Goal: Task Accomplishment & Management: Complete application form

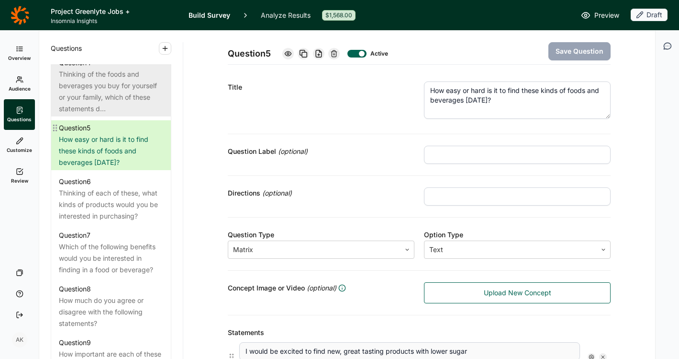
scroll to position [614, 0]
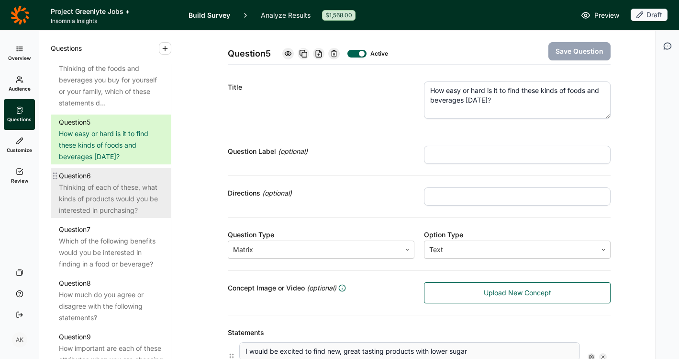
click at [110, 205] on div "Thinking of each of these, what kinds of products would you be interested in pu…" at bounding box center [111, 198] width 104 height 34
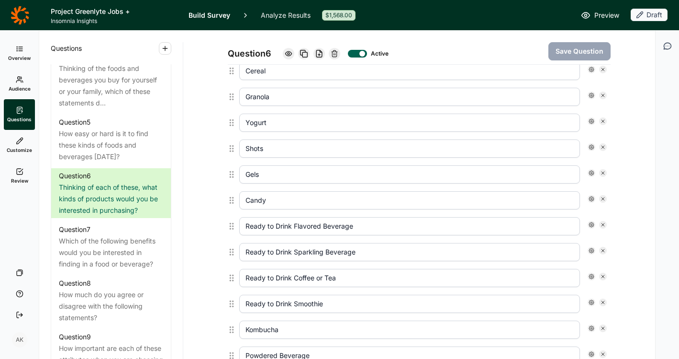
scroll to position [659, 0]
click at [241, 148] on input "Shots" at bounding box center [409, 150] width 341 height 18
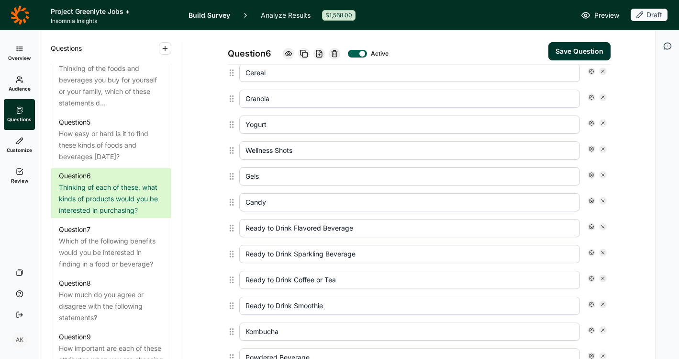
click at [561, 56] on button "Save Question" at bounding box center [580, 51] width 62 height 18
drag, startPoint x: 270, startPoint y: 151, endPoint x: 230, endPoint y: 149, distance: 39.3
click at [231, 150] on div "Wellness Shots" at bounding box center [419, 150] width 383 height 26
click at [319, 153] on input "Single Serve Shots" at bounding box center [409, 150] width 341 height 18
type input "Single Serve Shots (e.g., Energy, Wellness)"
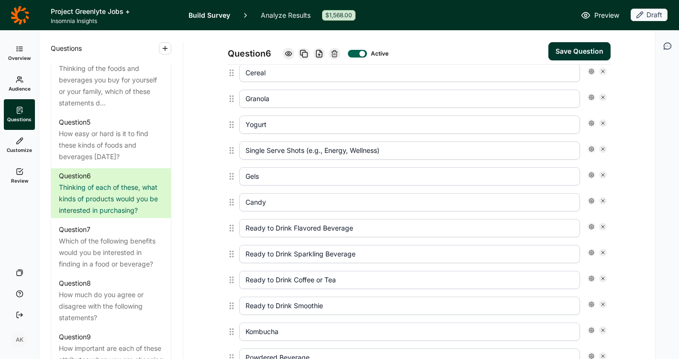
click at [568, 50] on button "Save Question" at bounding box center [580, 51] width 62 height 18
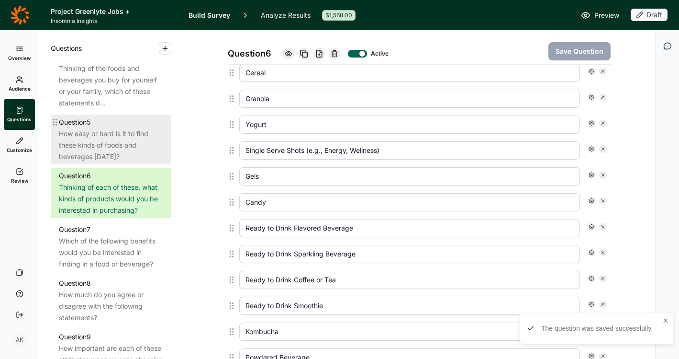
drag, startPoint x: 390, startPoint y: 149, endPoint x: 143, endPoint y: 134, distance: 247.6
click at [143, 134] on div "Questions Demographics Demographic 1 What is your gender? Demographic 2 What is…" at bounding box center [347, 195] width 616 height 328
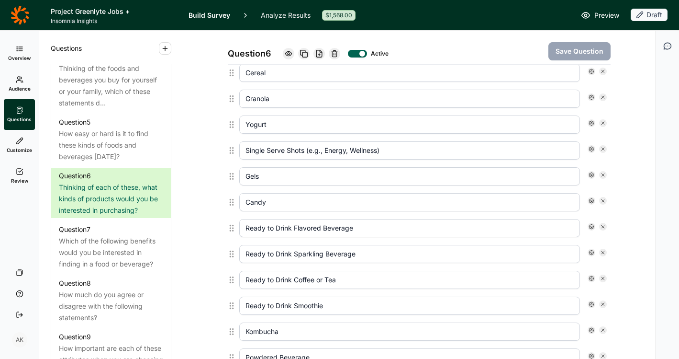
click at [616, 110] on div "Question 6 Active Save Question Title Thinking of each of these, what kinds of …" at bounding box center [419, 47] width 449 height 1352
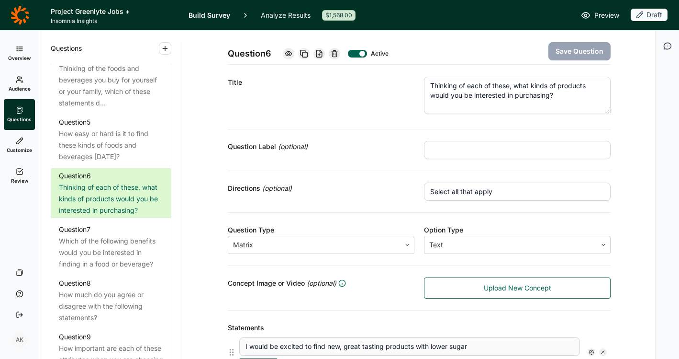
scroll to position [0, 0]
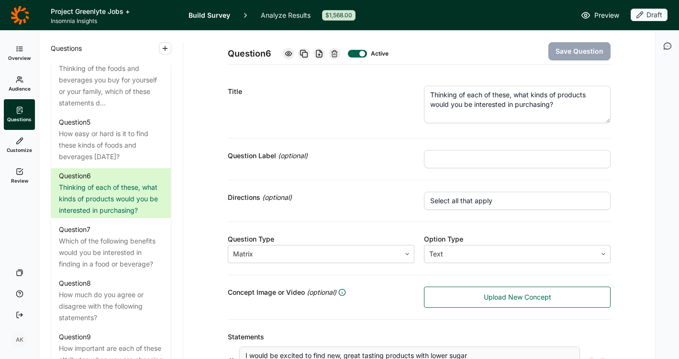
click at [18, 169] on icon at bounding box center [20, 172] width 8 height 8
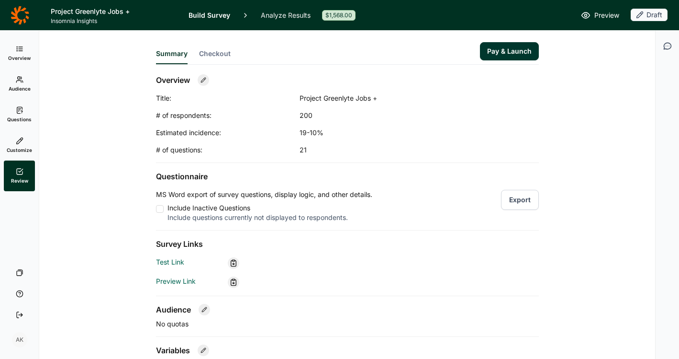
click at [18, 49] on icon at bounding box center [20, 49] width 8 height 8
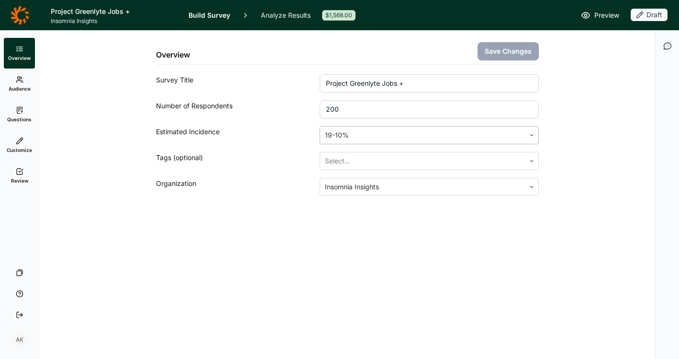
click at [355, 136] on div at bounding box center [422, 134] width 195 height 13
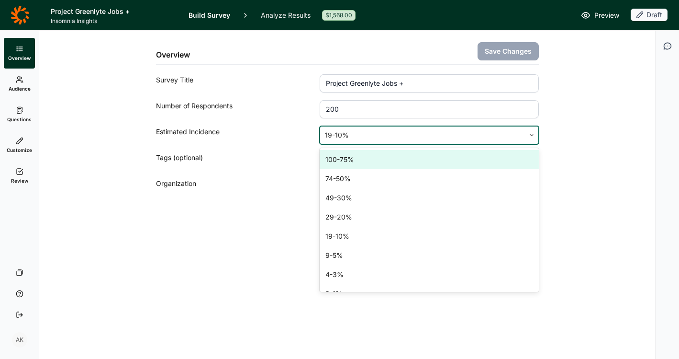
click at [360, 164] on div "100-75%" at bounding box center [429, 159] width 219 height 19
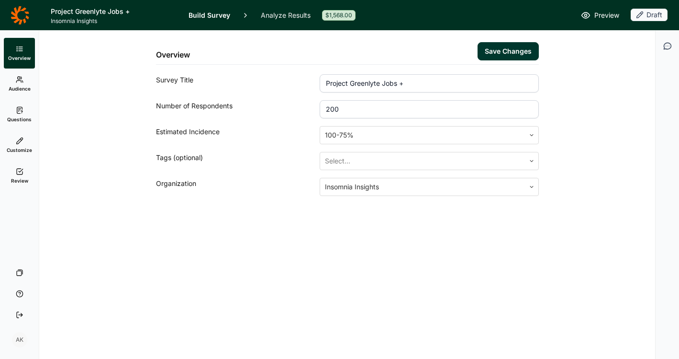
click at [502, 50] on button "Save Changes" at bounding box center [508, 51] width 61 height 18
click at [152, 303] on div "Overview Save Changes Survey Title Project Greenlyte Jobs + Number of Responden…" at bounding box center [347, 195] width 616 height 328
click at [230, 229] on div "Overview Save Changes Survey Title Project Greenlyte Jobs + Number of Responden…" at bounding box center [347, 136] width 593 height 211
click at [12, 175] on link "Review" at bounding box center [19, 175] width 31 height 31
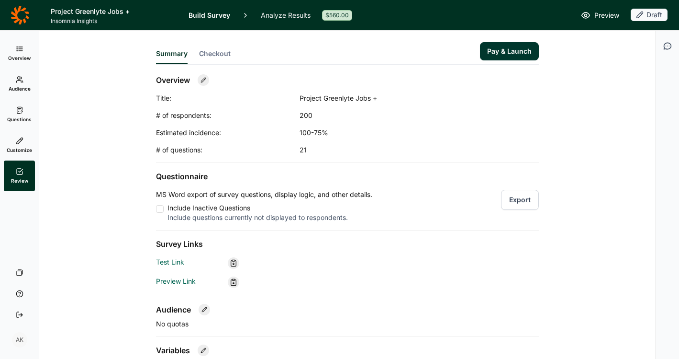
click at [596, 22] on header "Project Greenlyte Jobs + Insomnia Insights Build Survey Analyze Results $560.00…" at bounding box center [339, 15] width 679 height 30
click at [587, 14] on use at bounding box center [586, 15] width 8 height 6
click at [21, 110] on icon at bounding box center [20, 110] width 8 height 8
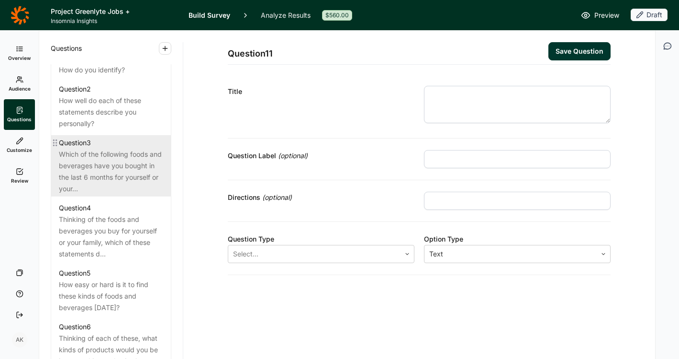
scroll to position [488, 0]
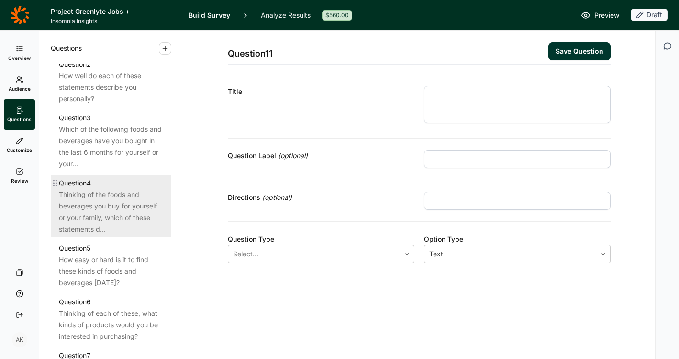
click at [99, 217] on div "Thinking of the foods and beverages you buy for yourself or your family, which …" at bounding box center [111, 212] width 104 height 46
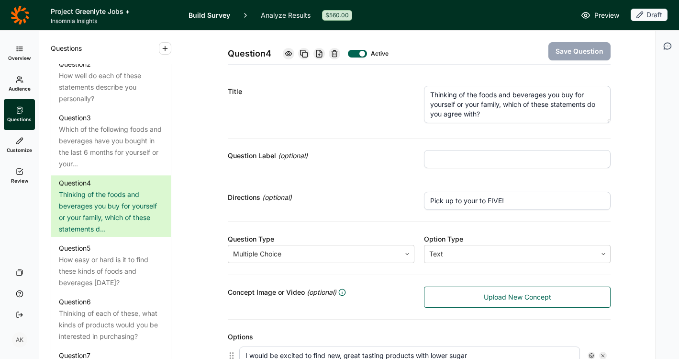
click at [441, 200] on input "Pick up to your to FIVE!" at bounding box center [517, 201] width 187 height 18
click at [520, 197] on input "Pick your favorite up to your to FIVE!" at bounding box center [517, 201] width 187 height 18
click at [374, 204] on div "Directions (optional)" at bounding box center [321, 201] width 187 height 18
click at [482, 197] on input "Pick your favorite up to your top FIVE!" at bounding box center [517, 201] width 187 height 18
drag, startPoint x: 483, startPoint y: 202, endPoint x: 442, endPoint y: 200, distance: 40.8
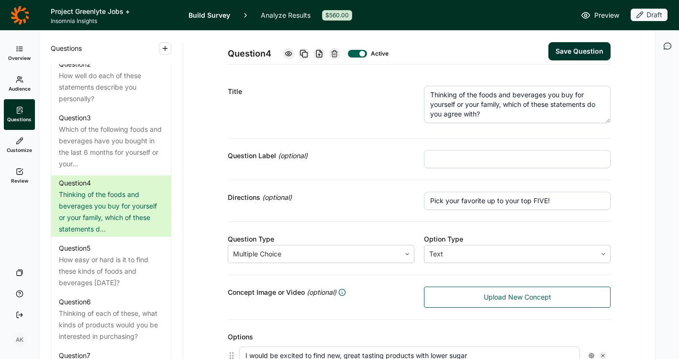
click at [442, 200] on input "Pick your favorite up to your top FIVE!" at bounding box center [517, 201] width 187 height 18
click at [355, 195] on div "Directions (optional)" at bounding box center [321, 197] width 187 height 11
click at [562, 52] on button "Save Question" at bounding box center [580, 51] width 62 height 18
click at [360, 170] on div "Question Label (optional)" at bounding box center [419, 159] width 383 height 42
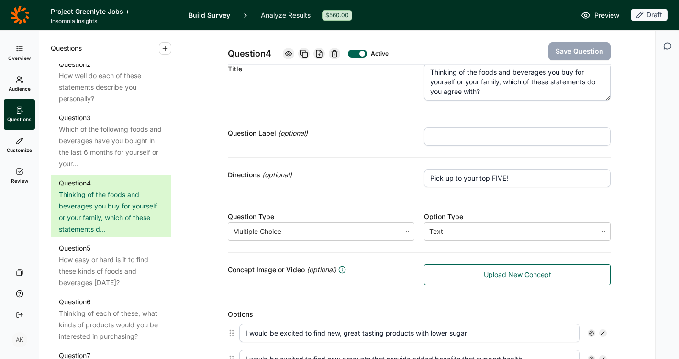
scroll to position [23, 0]
click at [444, 176] on input "Pick up to your top FIVE!" at bounding box center [517, 178] width 187 height 18
click at [442, 178] on input "Pick up to your top FIVE!" at bounding box center [517, 178] width 187 height 18
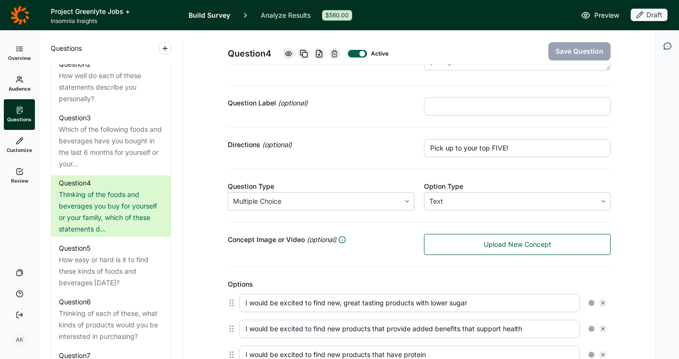
scroll to position [51, 0]
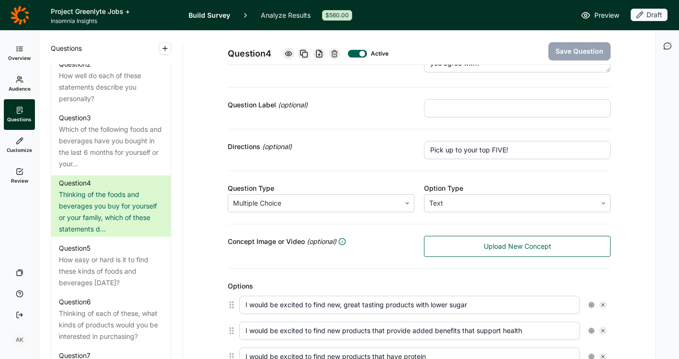
drag, startPoint x: 540, startPoint y: 152, endPoint x: 395, endPoint y: 144, distance: 144.8
click at [395, 144] on div "Directions (optional) Pick up to your top FIVE!" at bounding box center [419, 150] width 383 height 42
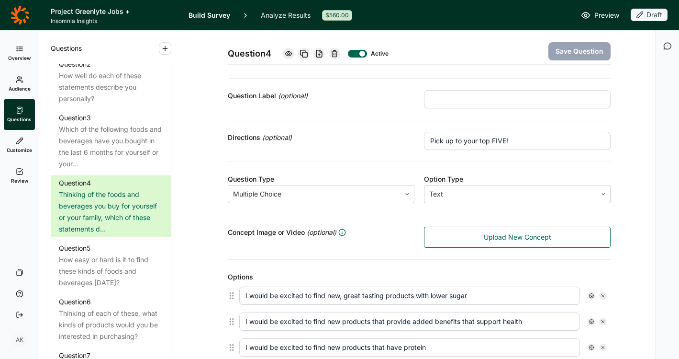
scroll to position [55, 0]
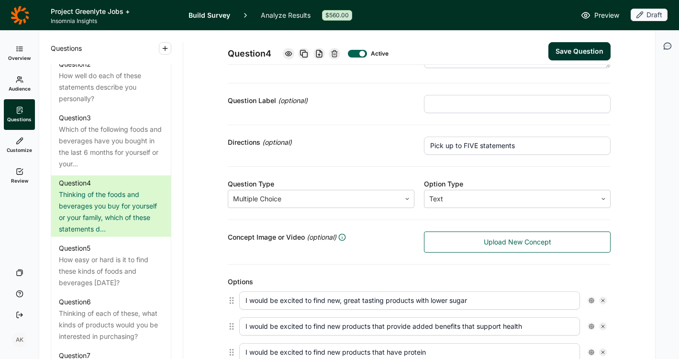
drag, startPoint x: 475, startPoint y: 147, endPoint x: 441, endPoint y: 145, distance: 34.0
click at [441, 145] on input "Pick up to FIVE statements" at bounding box center [517, 145] width 187 height 18
drag, startPoint x: 512, startPoint y: 148, endPoint x: 444, endPoint y: 147, distance: 68.0
click at [444, 147] on input "Pick UP TO 5 statements" at bounding box center [517, 145] width 187 height 18
click at [524, 150] on input "Pick UP TO 5 statements" at bounding box center [517, 145] width 187 height 18
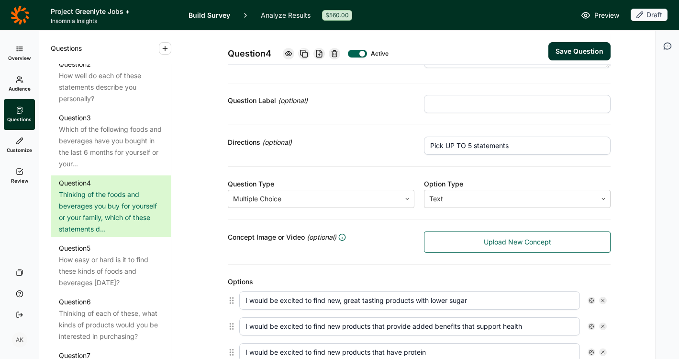
click at [516, 148] on input "Pick UP TO 5 statements" at bounding box center [517, 145] width 187 height 18
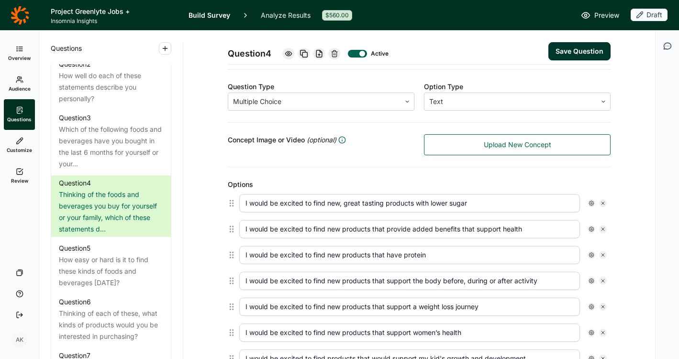
scroll to position [0, 0]
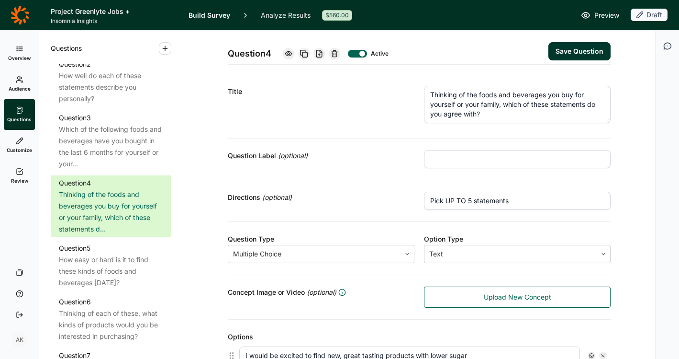
click at [525, 200] on input "Pick UP TO 5 statements" at bounding box center [517, 201] width 187 height 18
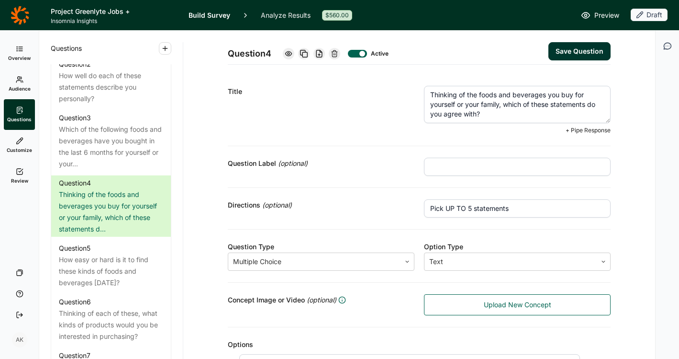
click at [471, 114] on textarea "Thinking of the foods and beverages you buy for yourself or your family, which …" at bounding box center [517, 104] width 187 height 37
click at [474, 112] on textarea "Thinking of the foods and beverages you buy for yourself or your family, which …" at bounding box center [517, 104] width 187 height 37
click at [521, 210] on input "Pick UP TO 5 statements" at bounding box center [517, 208] width 187 height 18
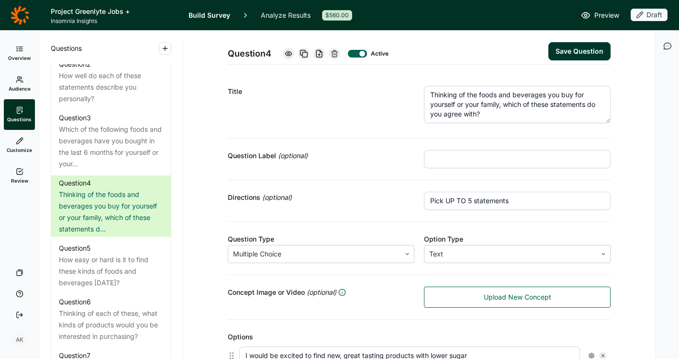
drag, startPoint x: 522, startPoint y: 201, endPoint x: 419, endPoint y: 197, distance: 104.0
click at [419, 197] on div "Directions (optional) Pick UP TO 5 statements" at bounding box center [419, 201] width 383 height 42
click at [488, 204] on input "Pick UP TO 5 statements" at bounding box center [517, 201] width 187 height 18
click at [513, 202] on input "Pick UP TO 5 statements" at bounding box center [517, 201] width 187 height 18
click at [526, 202] on input "Pick UP TO 5 statements" at bounding box center [517, 201] width 187 height 18
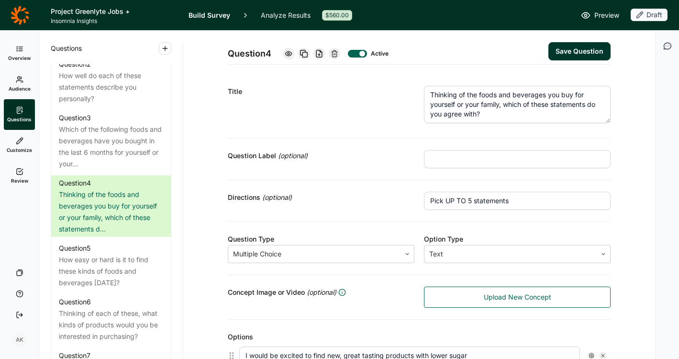
click at [526, 202] on input "Pick UP TO 5 statements" at bounding box center [517, 201] width 187 height 18
drag, startPoint x: 526, startPoint y: 202, endPoint x: 444, endPoint y: 200, distance: 82.4
click at [444, 200] on input "Pick UP TO 5 statements" at bounding box center [517, 201] width 187 height 18
click at [506, 202] on input "Pick between 1-5 statements you agree with most" at bounding box center [517, 201] width 187 height 18
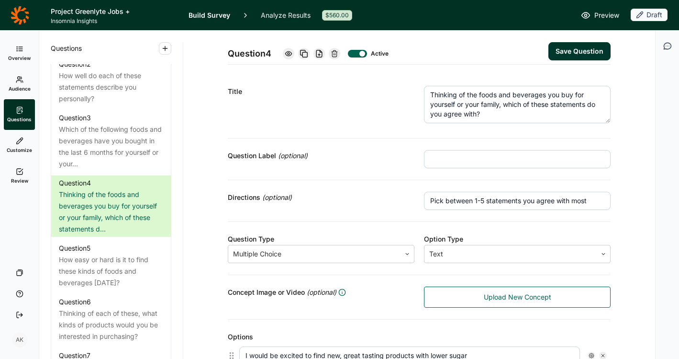
click at [506, 202] on input "Pick between 1-5 statements you agree with most" at bounding box center [517, 201] width 187 height 18
type input "Pick between 1-5 statements you agree with most"
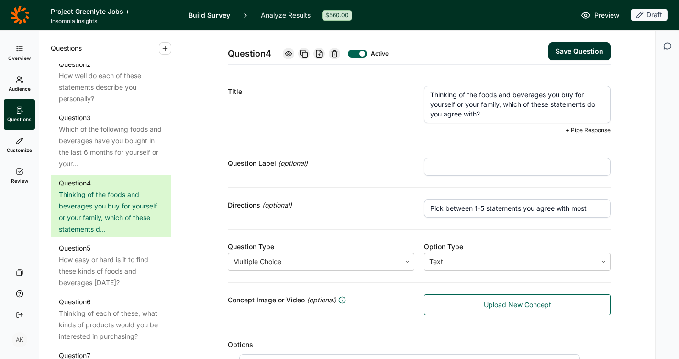
drag, startPoint x: 474, startPoint y: 114, endPoint x: 424, endPoint y: 115, distance: 49.3
click at [424, 115] on textarea "Thinking of the foods and beverages you buy for yourself or your family, which …" at bounding box center [517, 104] width 187 height 37
type textarea "Thinking of the foods and beverages you buy for yourself or your family, which …"
click at [494, 208] on input "Pick between 1-5 statements you agree with most" at bounding box center [517, 208] width 187 height 18
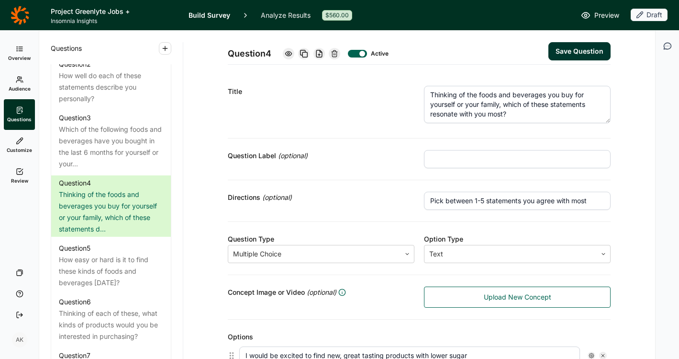
click at [488, 200] on input "Pick between 1-5 statements you agree with most" at bounding box center [517, 201] width 187 height 18
drag, startPoint x: 474, startPoint y: 201, endPoint x: 395, endPoint y: 198, distance: 79.1
click at [396, 198] on div "Directions (optional) Select up to 5" at bounding box center [419, 201] width 383 height 42
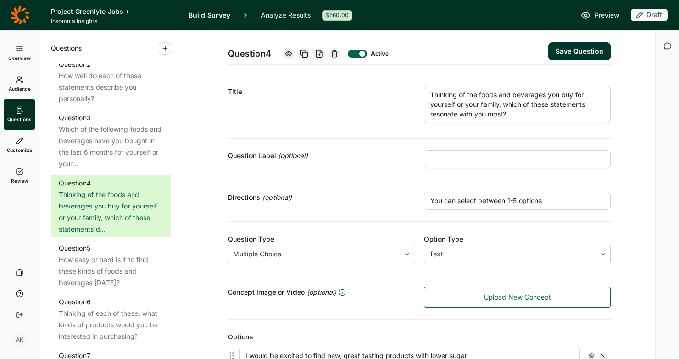
drag, startPoint x: 555, startPoint y: 201, endPoint x: 396, endPoint y: 196, distance: 158.6
click at [397, 196] on div "Directions (optional) You can select between 1-5 options" at bounding box center [419, 201] width 383 height 42
type input "You can select between 1-5 options"
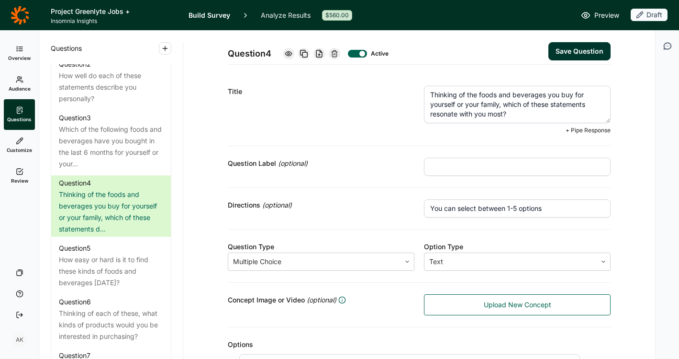
drag, startPoint x: 519, startPoint y: 115, endPoint x: 398, endPoint y: 73, distance: 127.2
click at [549, 55] on button "Save Question" at bounding box center [580, 51] width 62 height 18
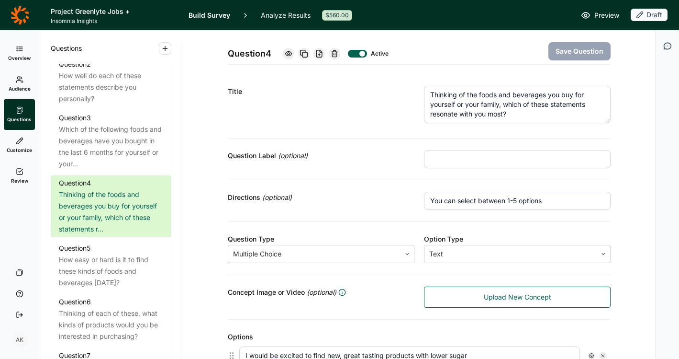
click at [15, 176] on link "Review" at bounding box center [19, 175] width 31 height 31
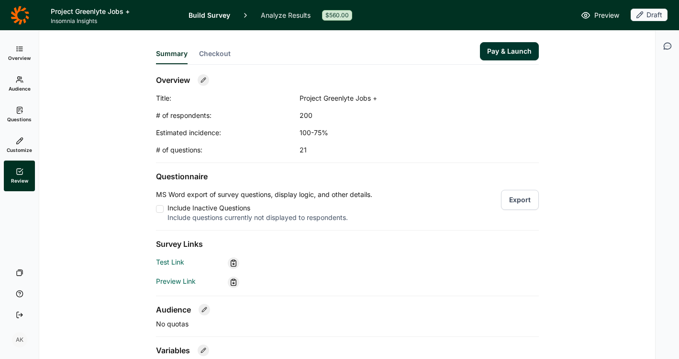
click at [213, 51] on span "Checkout" at bounding box center [215, 54] width 32 height 10
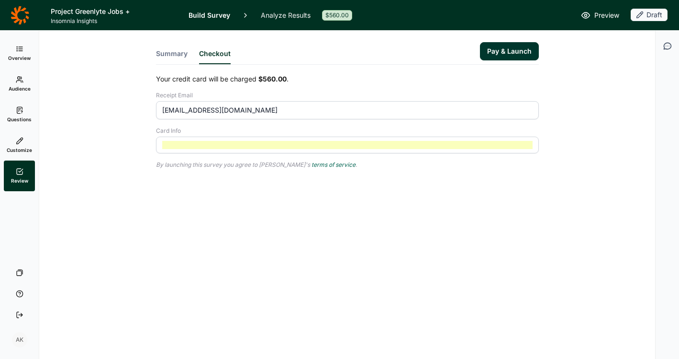
click at [241, 125] on div "Your credit card will be charged $560.00 . Receipt Email [EMAIL_ADDRESS][DOMAIN…" at bounding box center [347, 113] width 383 height 79
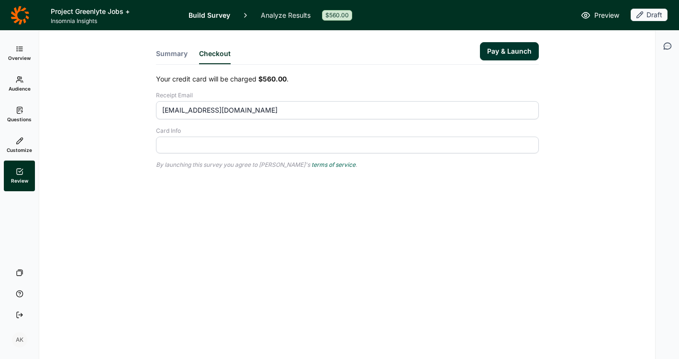
click at [194, 181] on div "Summary Checkout Pay & Launch Your credit card will be charged $560.00 . Receip…" at bounding box center [347, 123] width 593 height 184
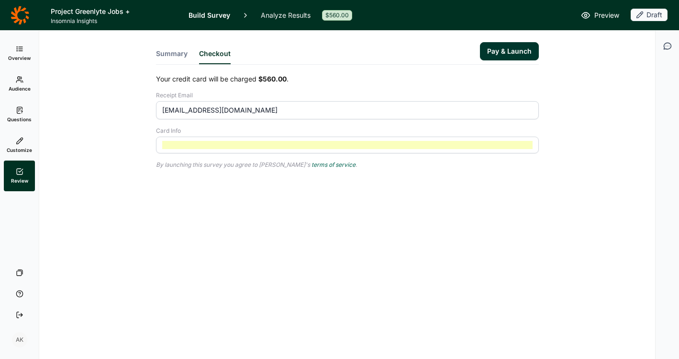
click at [370, 194] on div "Summary Checkout Pay & Launch Your credit card will be charged $560.00 . Receip…" at bounding box center [347, 123] width 593 height 184
click at [504, 49] on button "Pay & Launch" at bounding box center [509, 51] width 59 height 18
